Goal: Information Seeking & Learning: Understand process/instructions

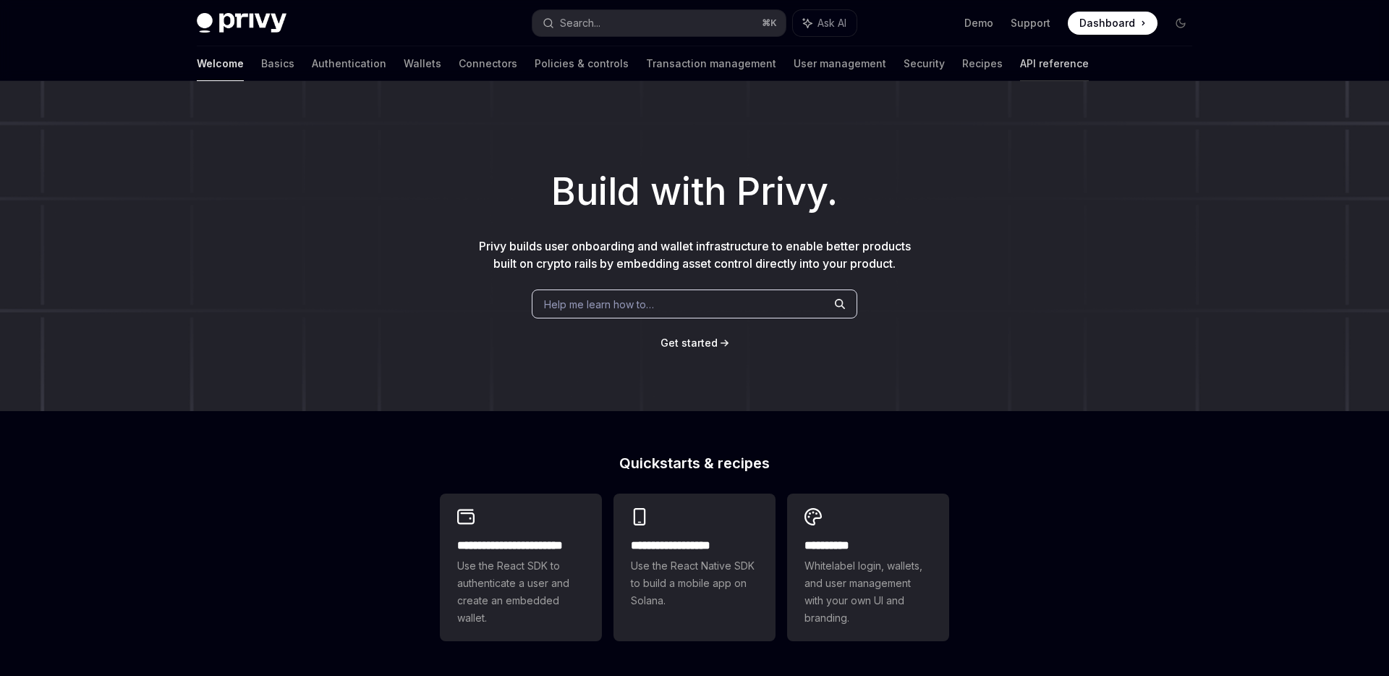
click at [1020, 73] on link "API reference" at bounding box center [1054, 63] width 69 height 35
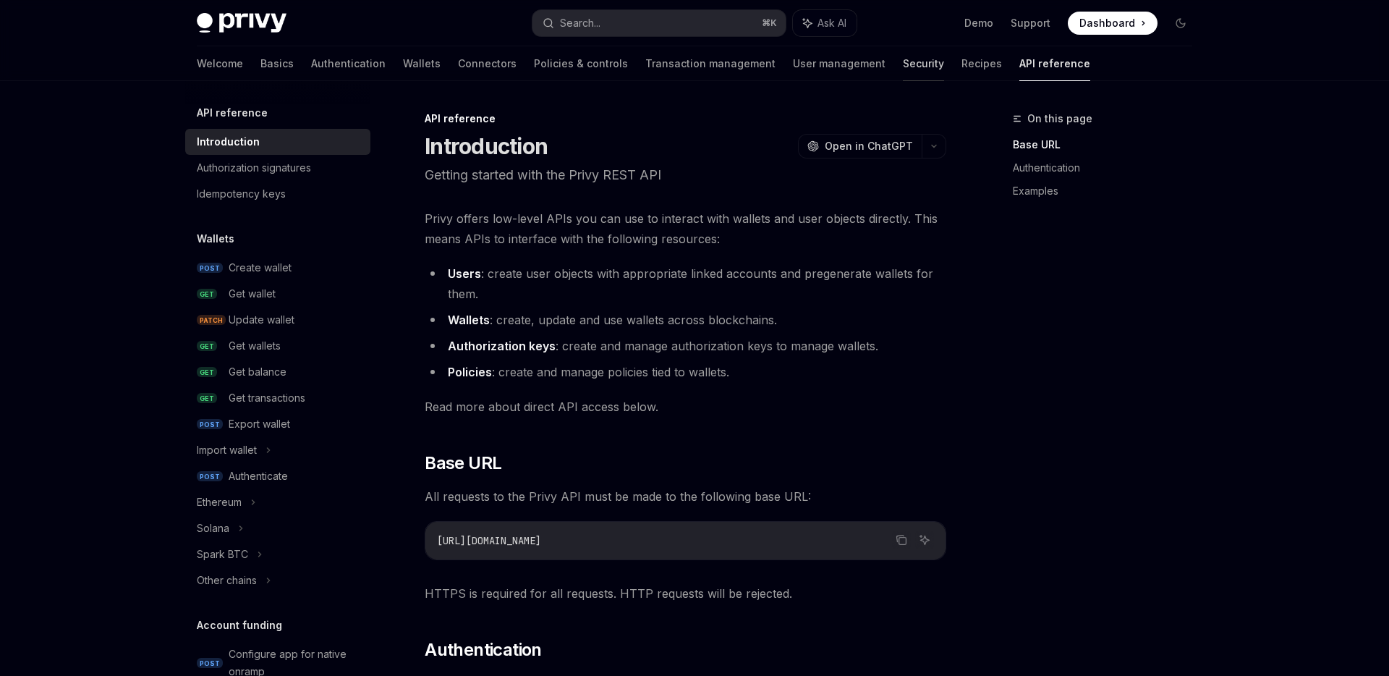
click at [903, 65] on link "Security" at bounding box center [923, 63] width 41 height 35
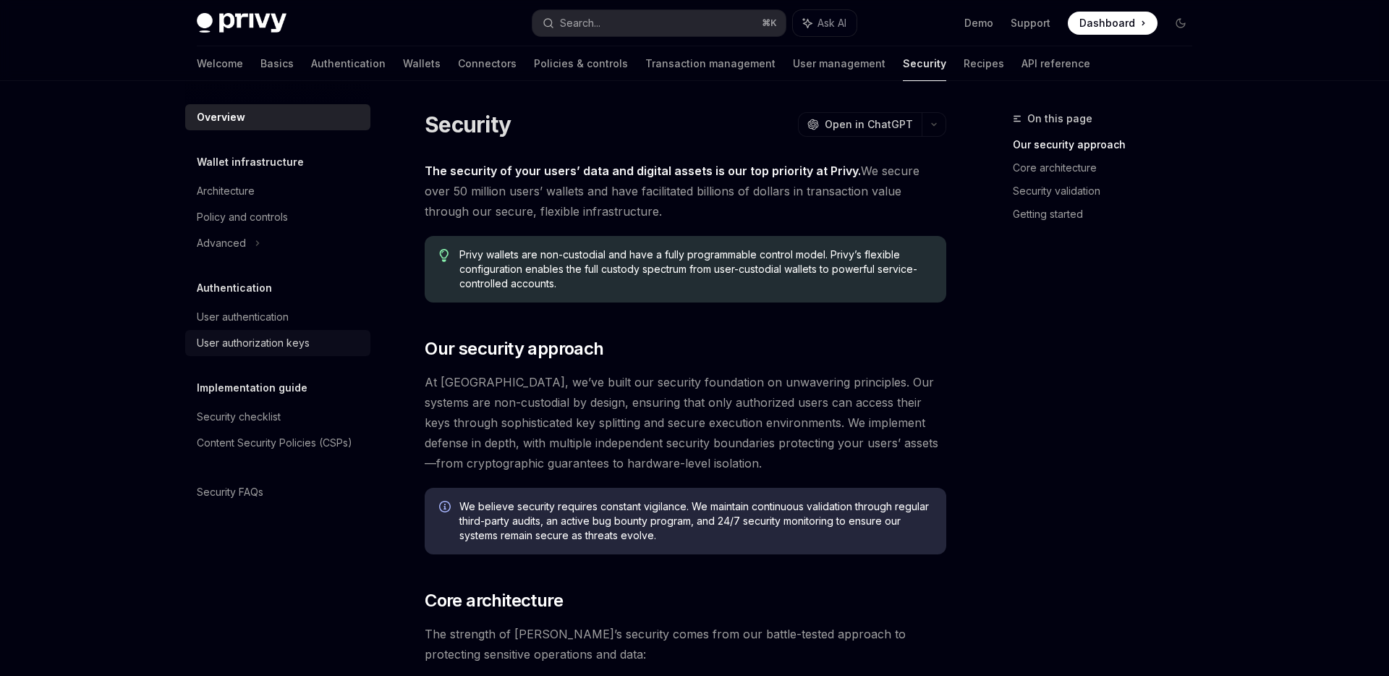
click at [289, 352] on link "User authorization keys" at bounding box center [277, 343] width 185 height 26
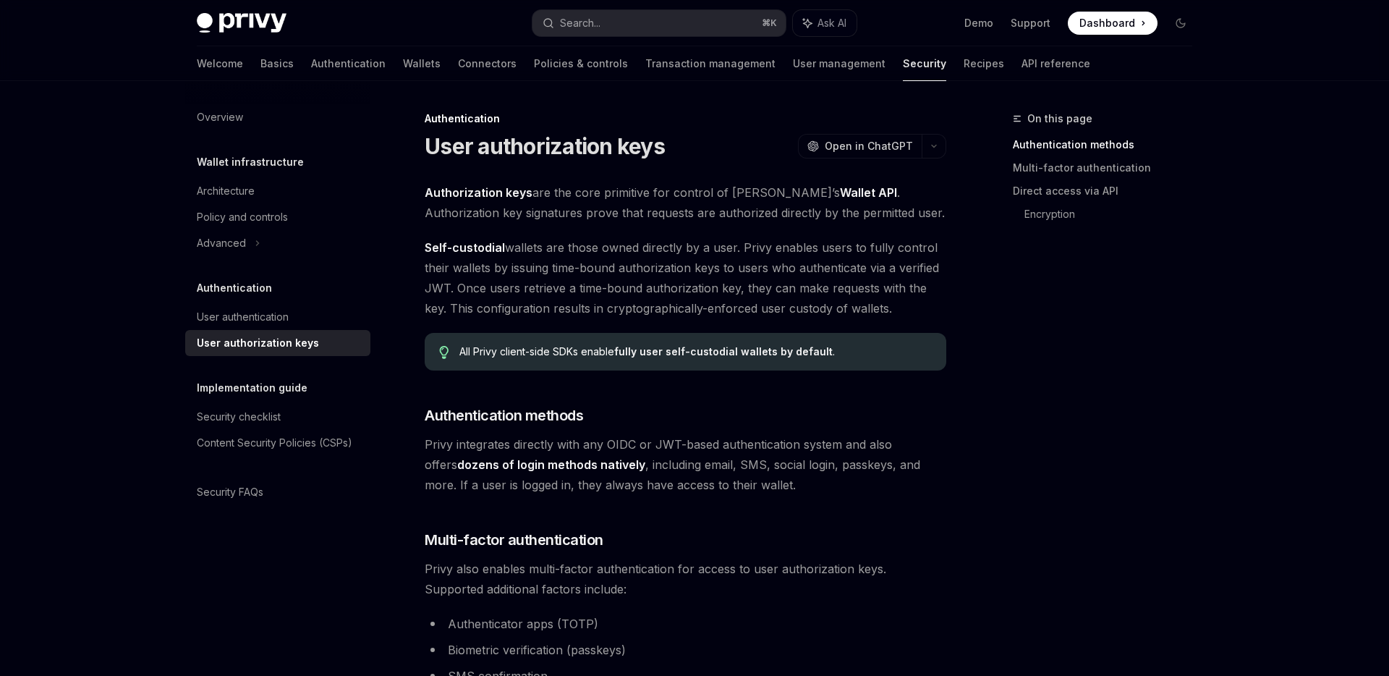
scroll to position [7, 0]
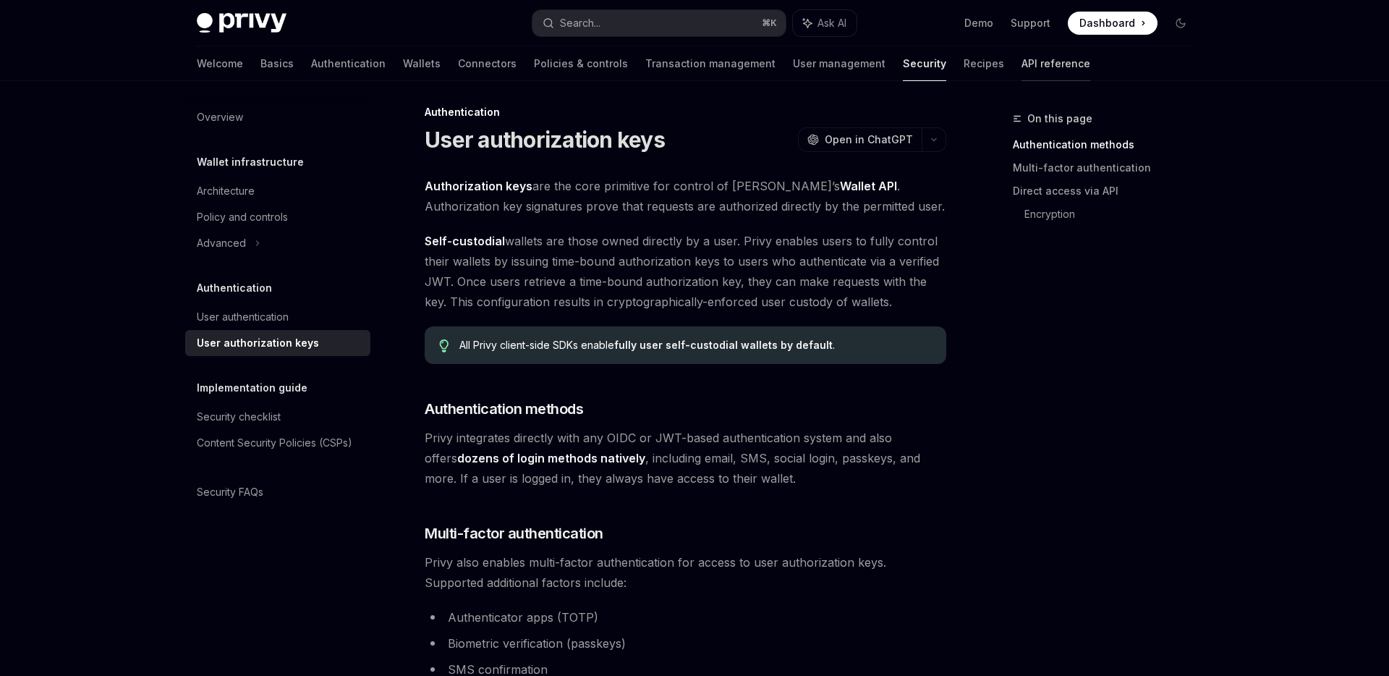
click at [1022, 63] on link "API reference" at bounding box center [1056, 63] width 69 height 35
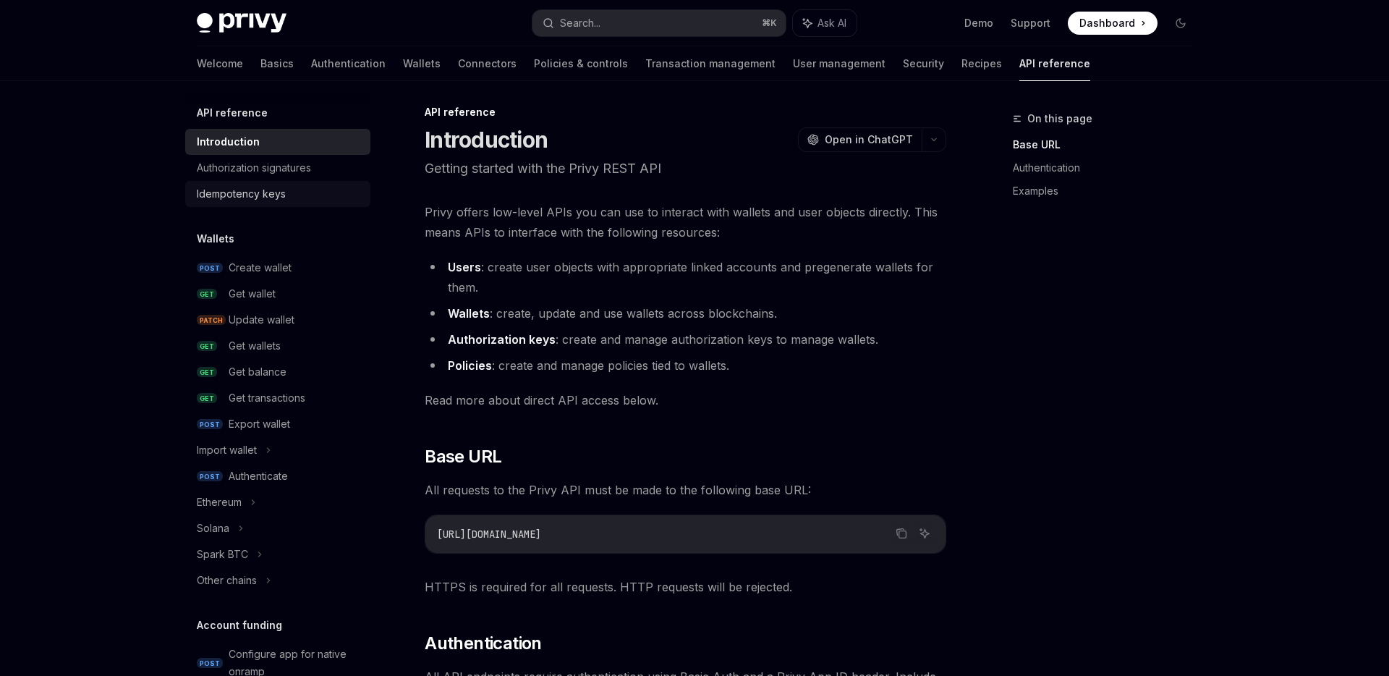
click at [253, 192] on div "Idempotency keys" at bounding box center [241, 193] width 89 height 17
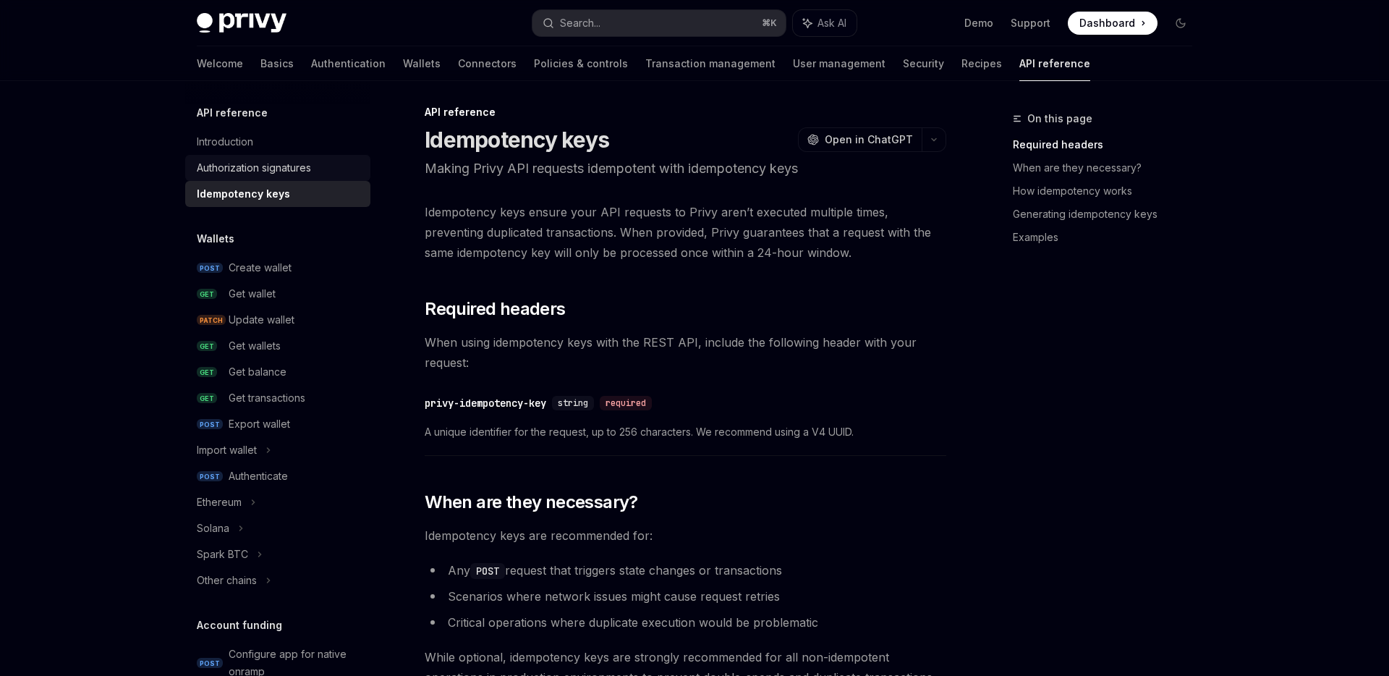
click at [277, 161] on div "Authorization signatures" at bounding box center [254, 167] width 114 height 17
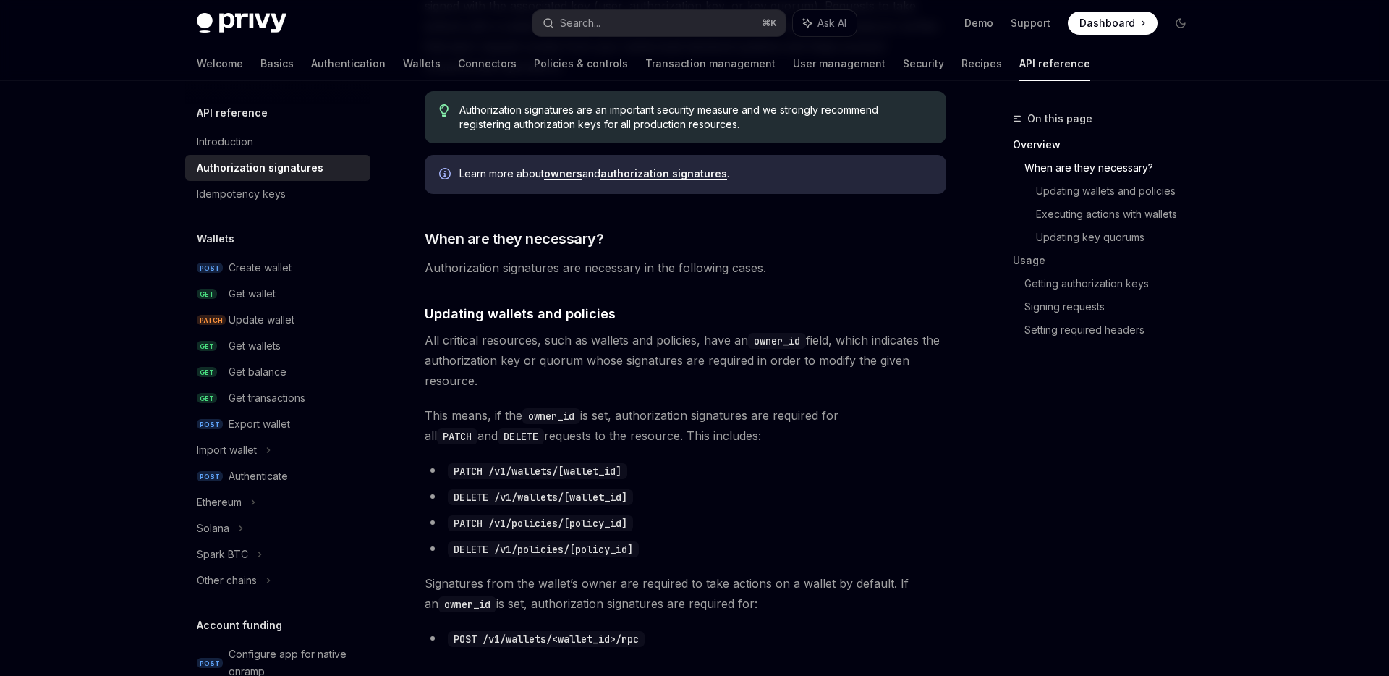
scroll to position [290, 0]
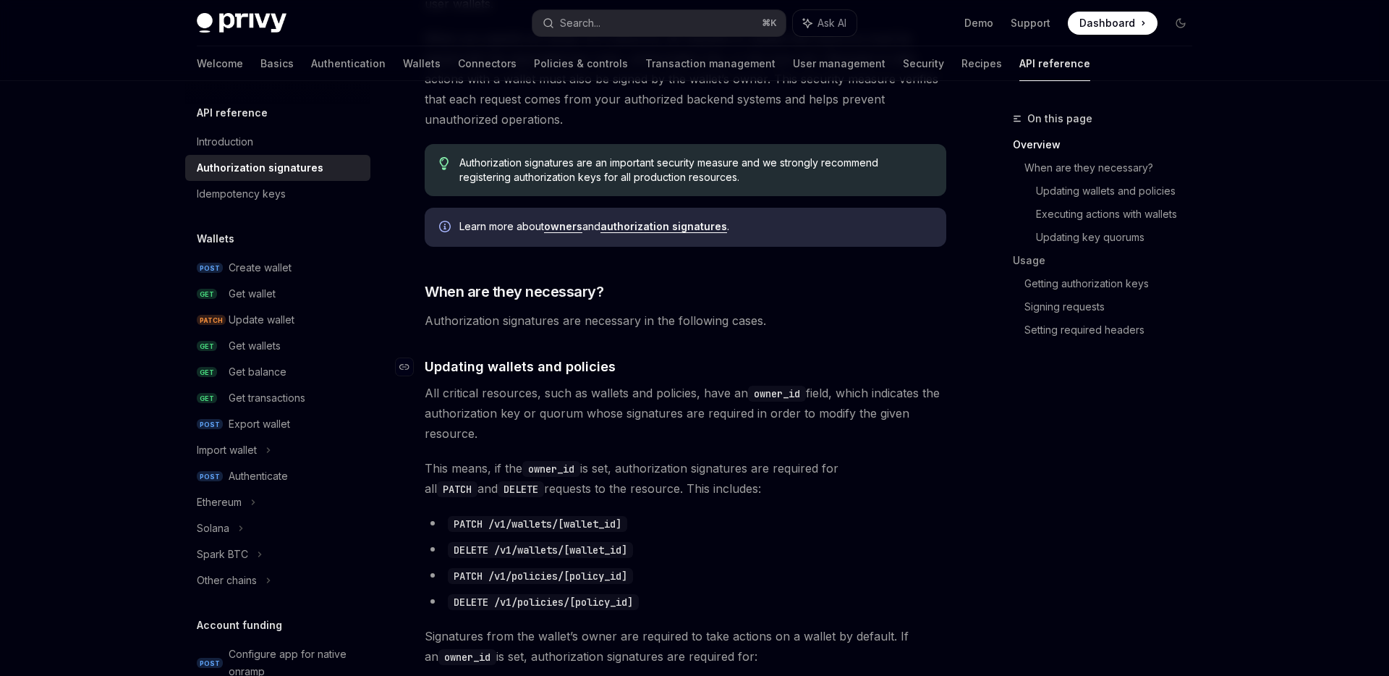
click at [416, 363] on link "​" at bounding box center [410, 367] width 29 height 20
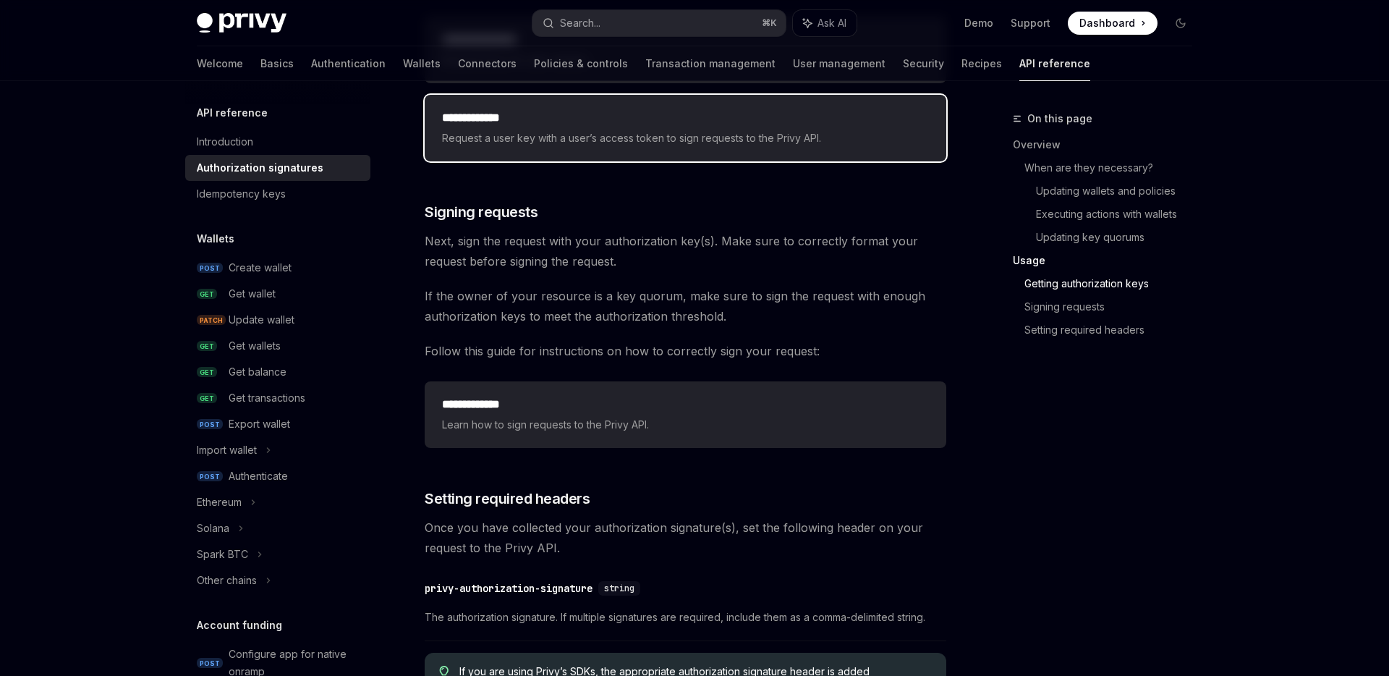
scroll to position [2125, 0]
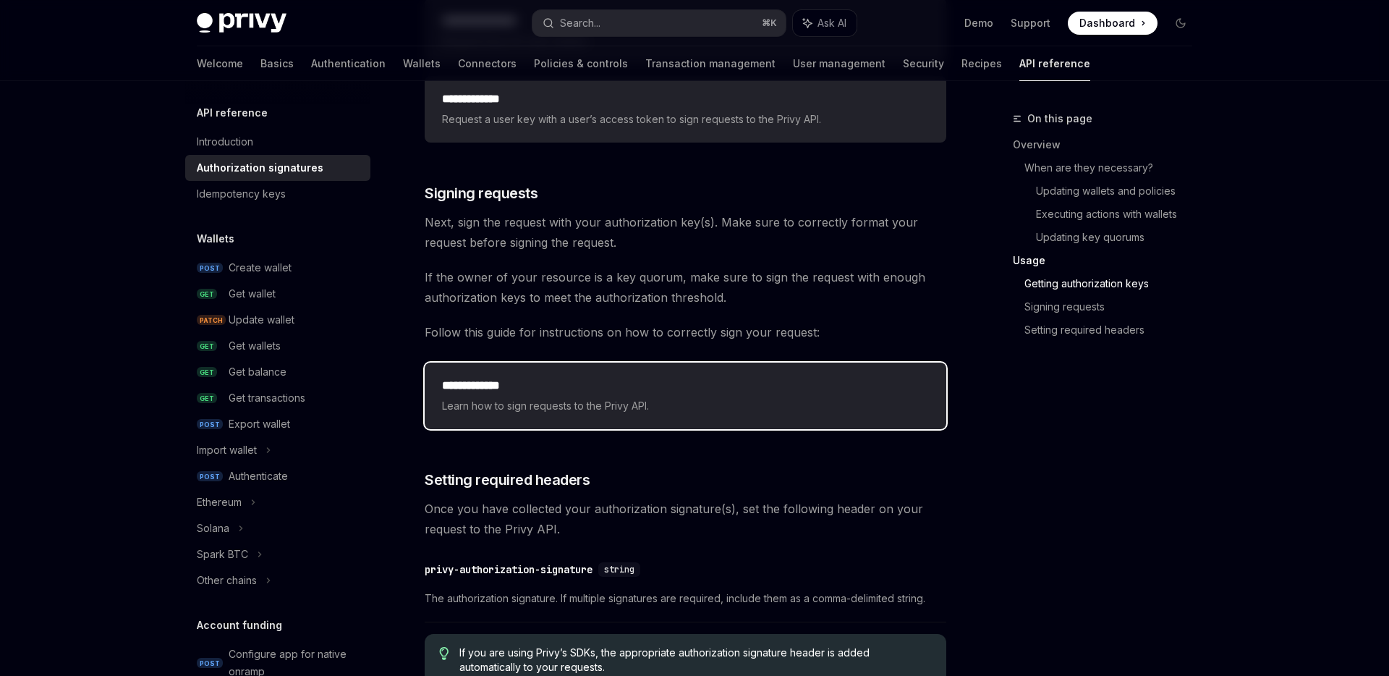
click at [573, 403] on span "Learn how to sign requests to the Privy API." at bounding box center [685, 405] width 487 height 17
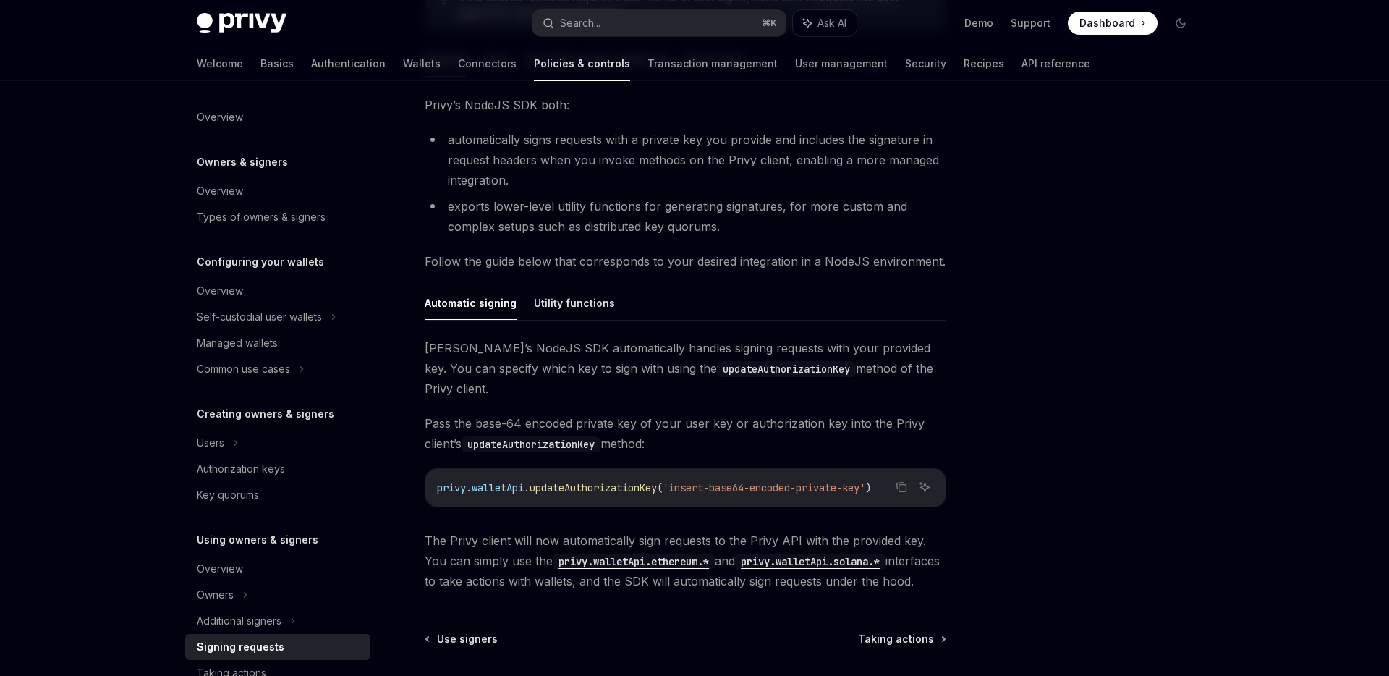
scroll to position [279, 0]
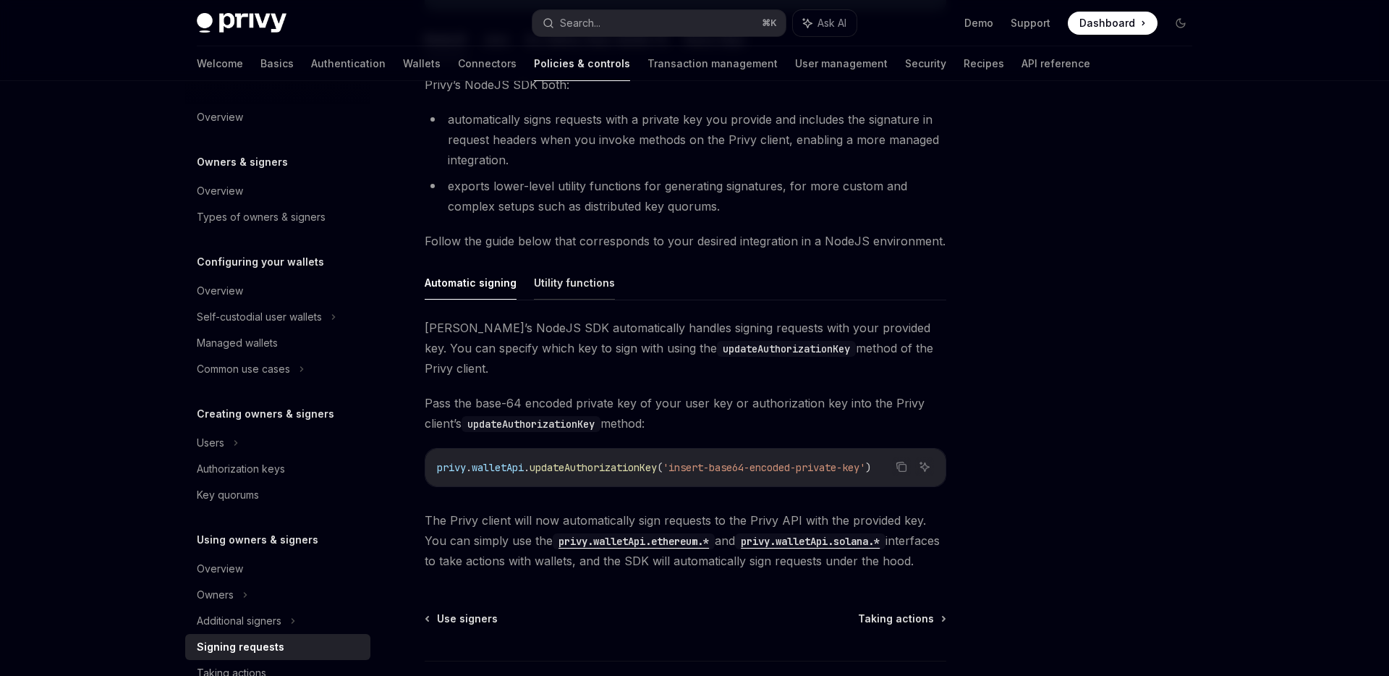
click at [562, 292] on button "Utility functions" at bounding box center [574, 283] width 81 height 34
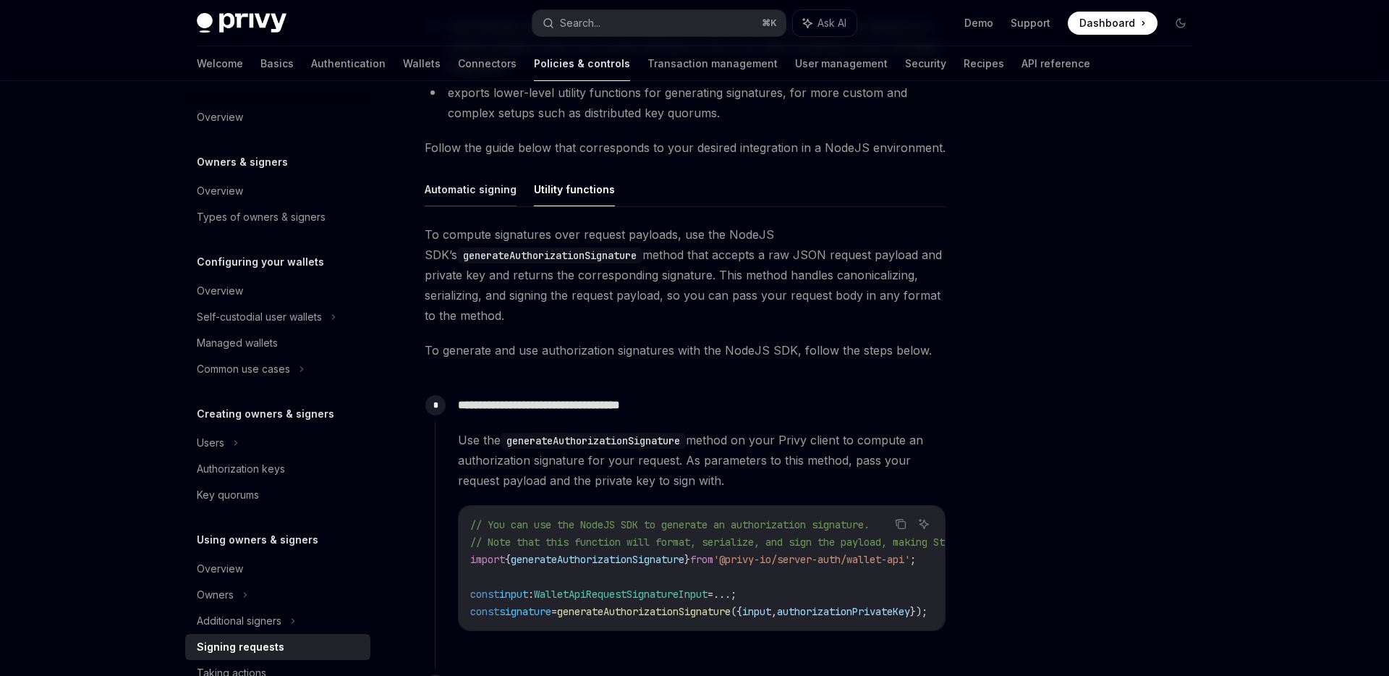
click at [467, 203] on button "Automatic signing" at bounding box center [471, 189] width 92 height 34
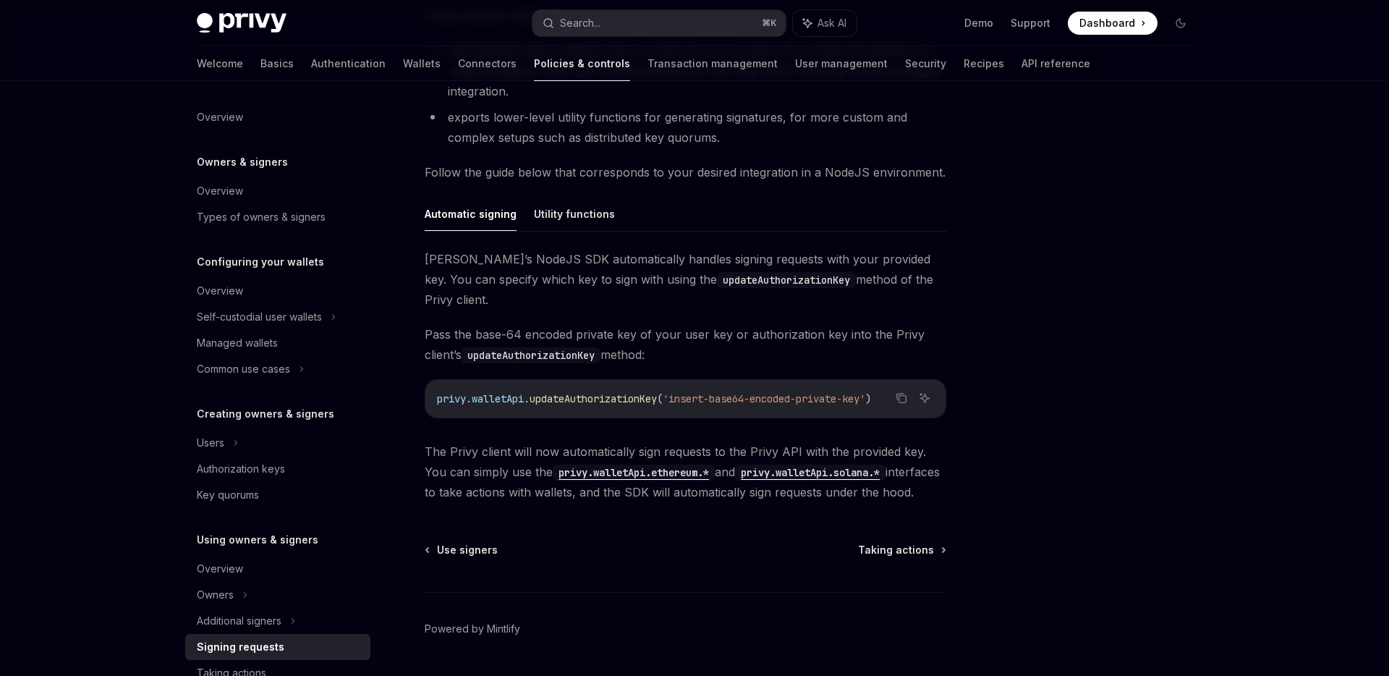
scroll to position [331, 0]
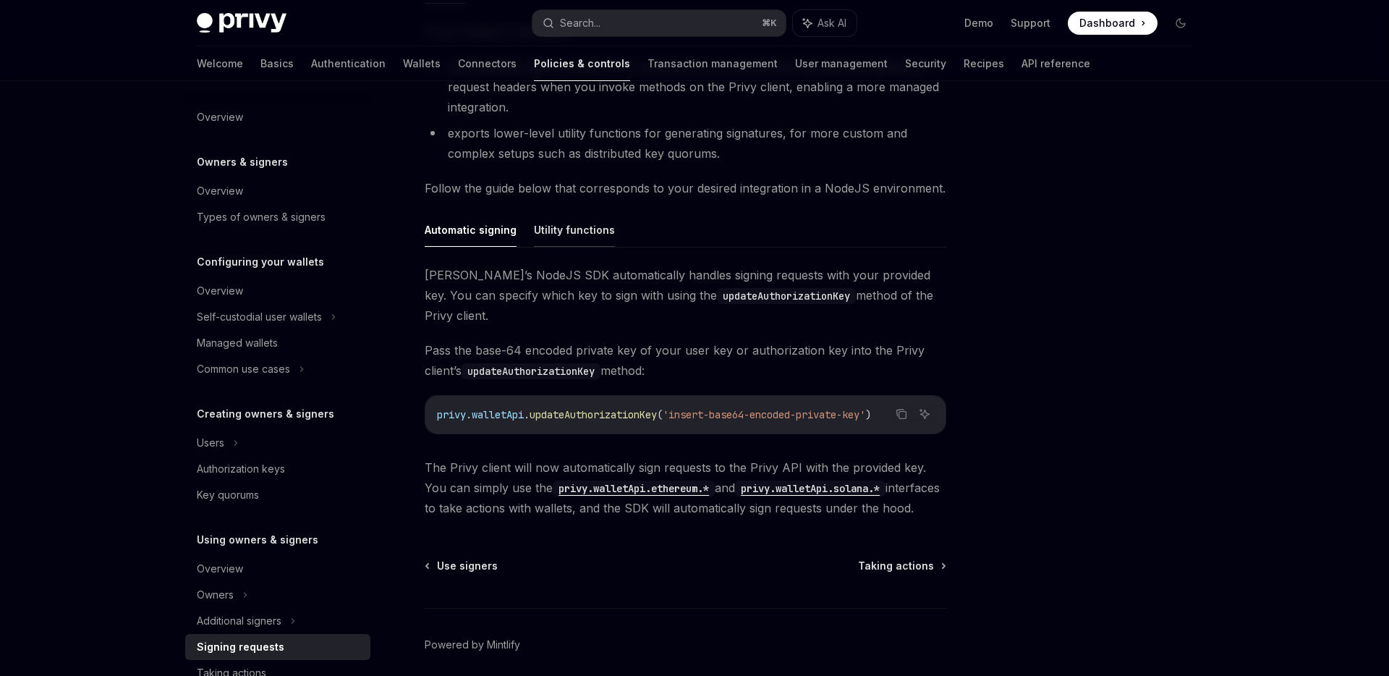
click at [578, 226] on button "Utility functions" at bounding box center [574, 230] width 81 height 34
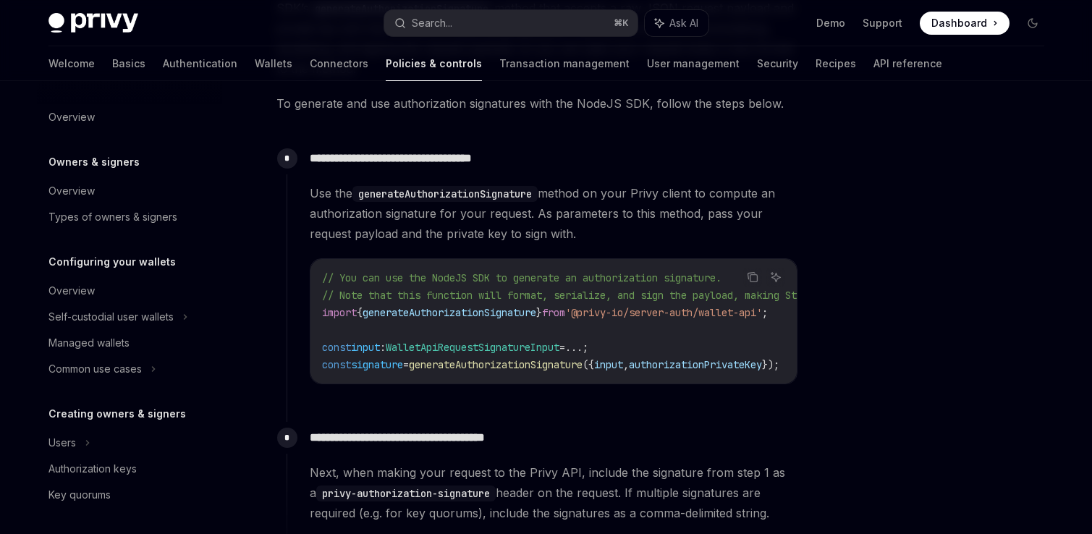
type textarea "*"
